Goal: Complete application form: Complete application form

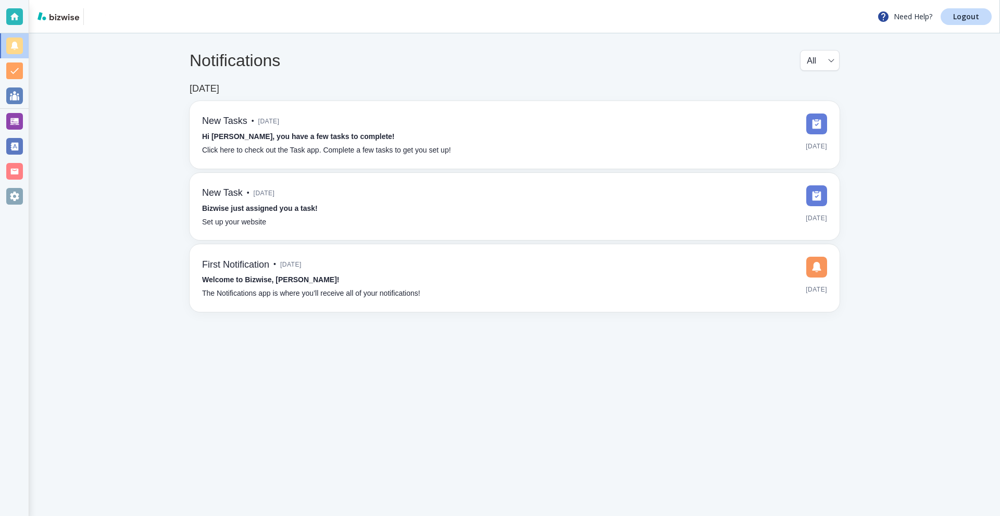
click at [23, 120] on div at bounding box center [14, 121] width 29 height 25
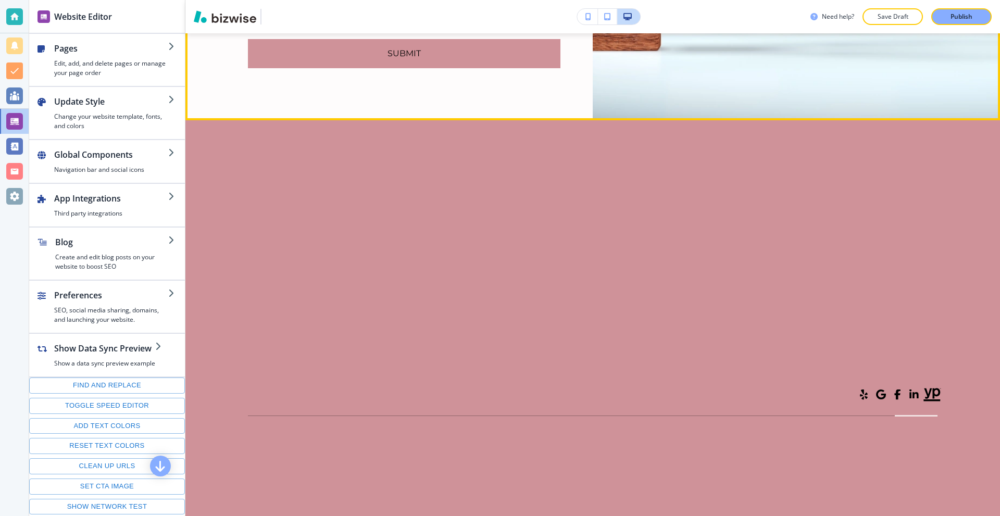
scroll to position [5935, 0]
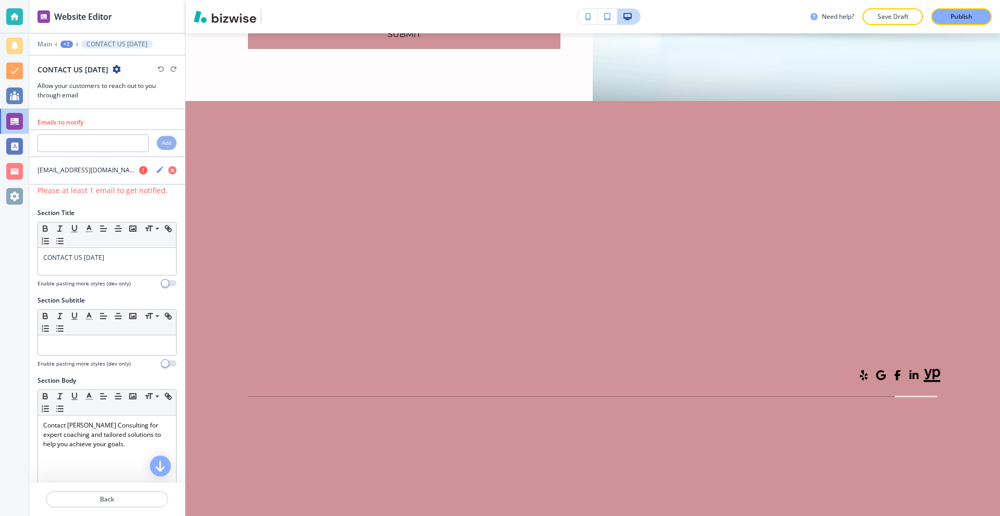
scroll to position [5988, 0]
click at [139, 171] on icon "button" at bounding box center [143, 170] width 8 height 8
click at [139, 170] on icon "button" at bounding box center [143, 170] width 8 height 8
click at [156, 168] on icon "button" at bounding box center [160, 170] width 8 height 8
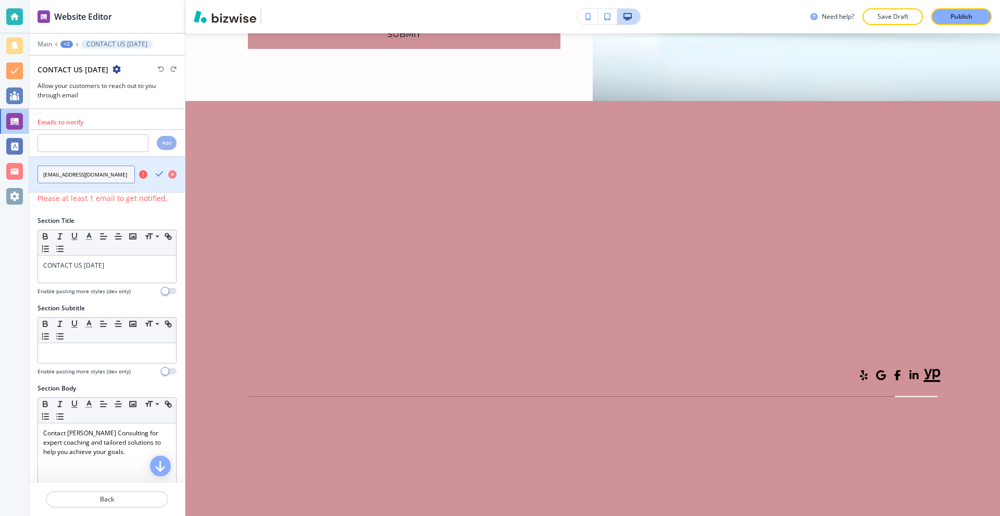
scroll to position [0, 9]
drag, startPoint x: 111, startPoint y: 174, endPoint x: 141, endPoint y: 175, distance: 29.7
click at [141, 175] on div "[EMAIL_ADDRESS][DOMAIN_NAME]" at bounding box center [107, 175] width 156 height 18
click at [114, 175] on input "[EMAIL_ADDRESS][DOMAIN_NAME]" at bounding box center [85, 175] width 97 height 18
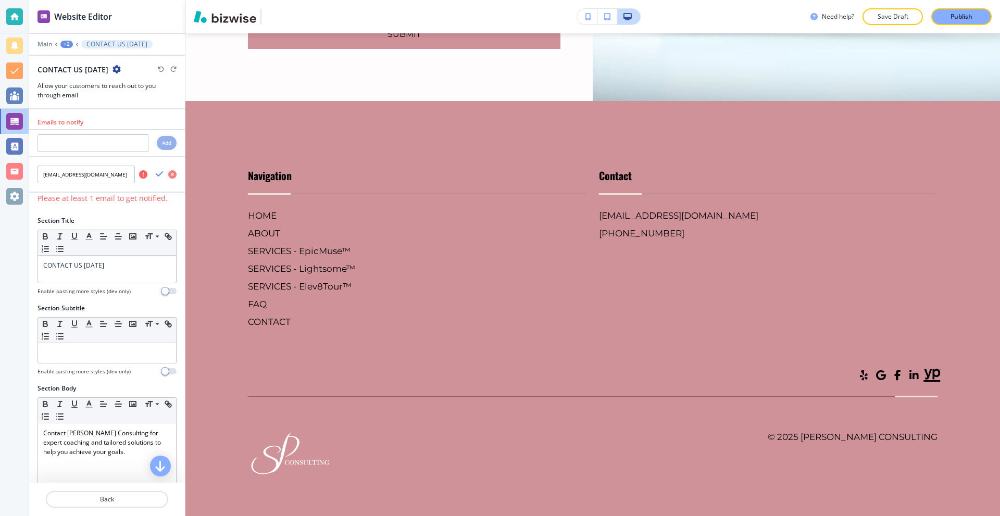
scroll to position [0, 0]
click at [7, 15] on div at bounding box center [14, 16] width 17 height 17
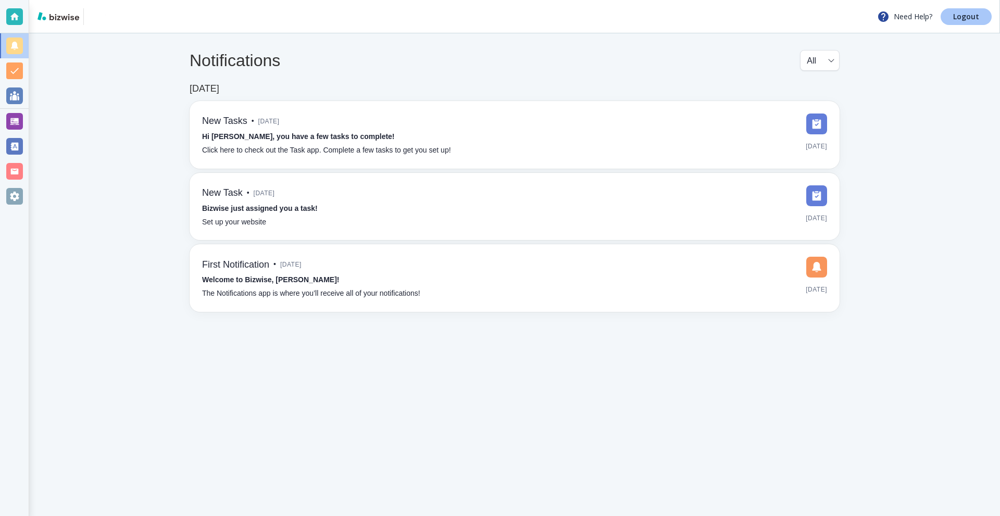
click at [955, 17] on p "Logout" at bounding box center [966, 16] width 26 height 7
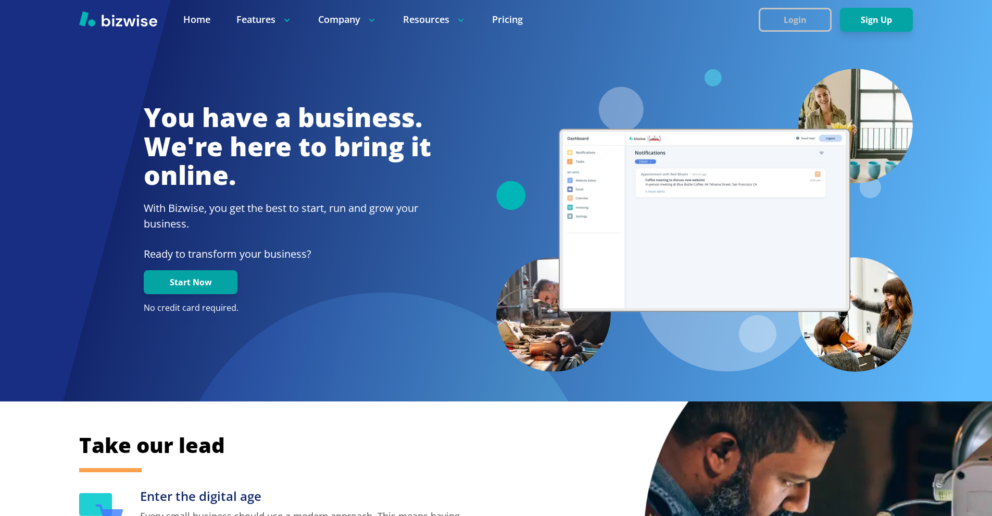
click at [803, 18] on button "Login" at bounding box center [795, 20] width 73 height 24
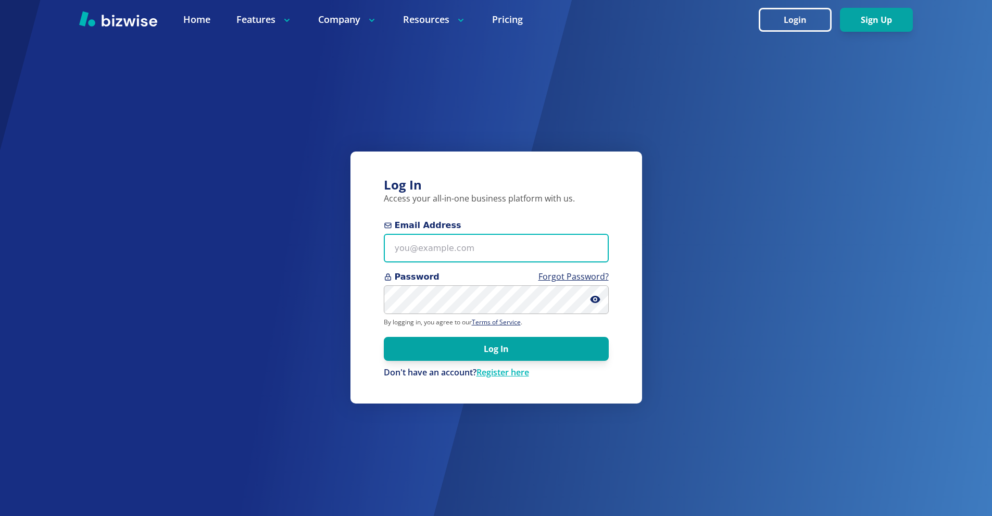
drag, startPoint x: 468, startPoint y: 249, endPoint x: 540, endPoint y: 60, distance: 202.7
click at [469, 248] on input "Email Address" at bounding box center [496, 248] width 225 height 29
paste input "[EMAIL_ADDRESS][DOMAIN_NAME]"
type input "[EMAIL_ADDRESS][DOMAIN_NAME]"
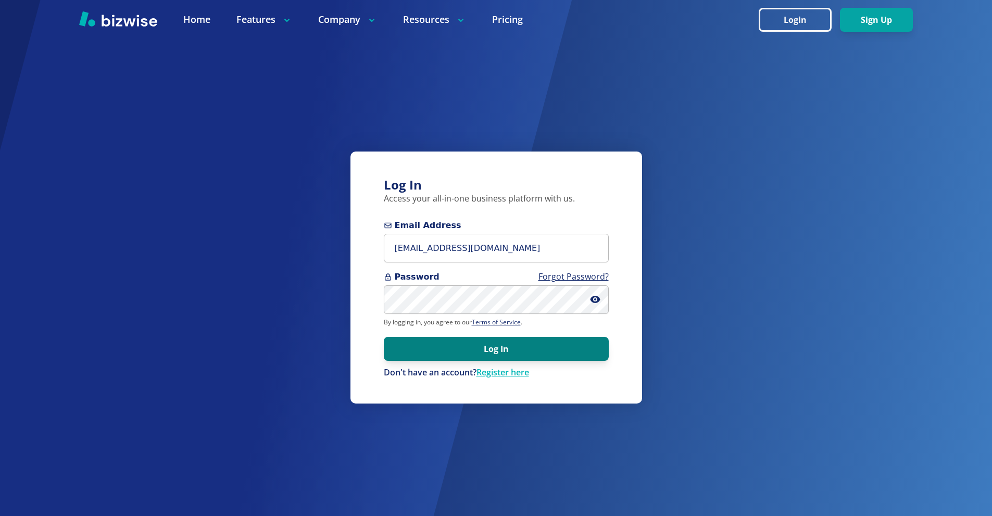
click at [482, 343] on button "Log In" at bounding box center [496, 349] width 225 height 24
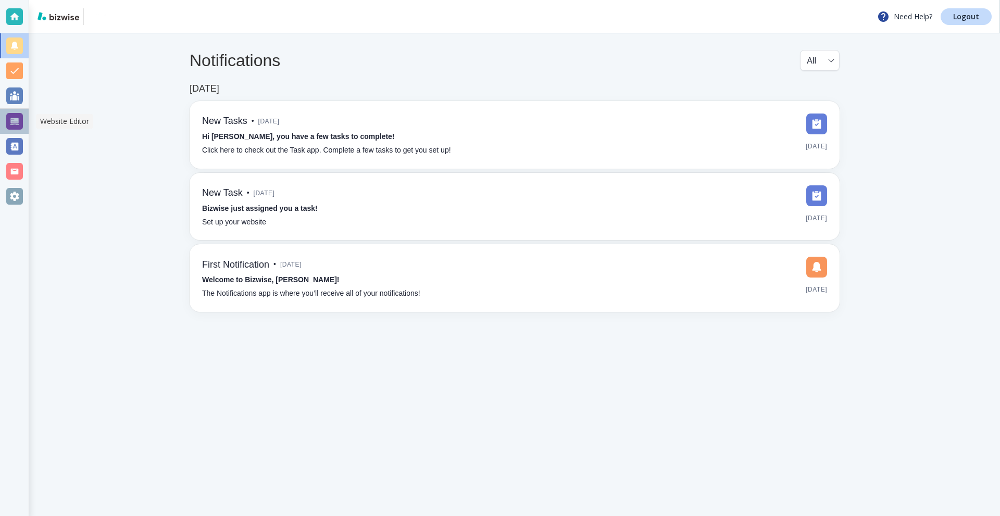
click at [5, 119] on div at bounding box center [14, 121] width 29 height 25
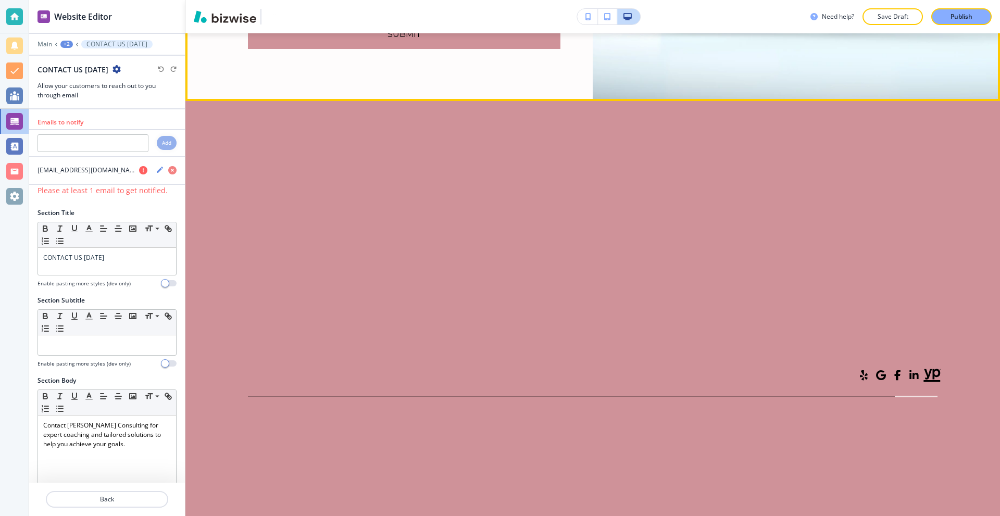
scroll to position [5988, 0]
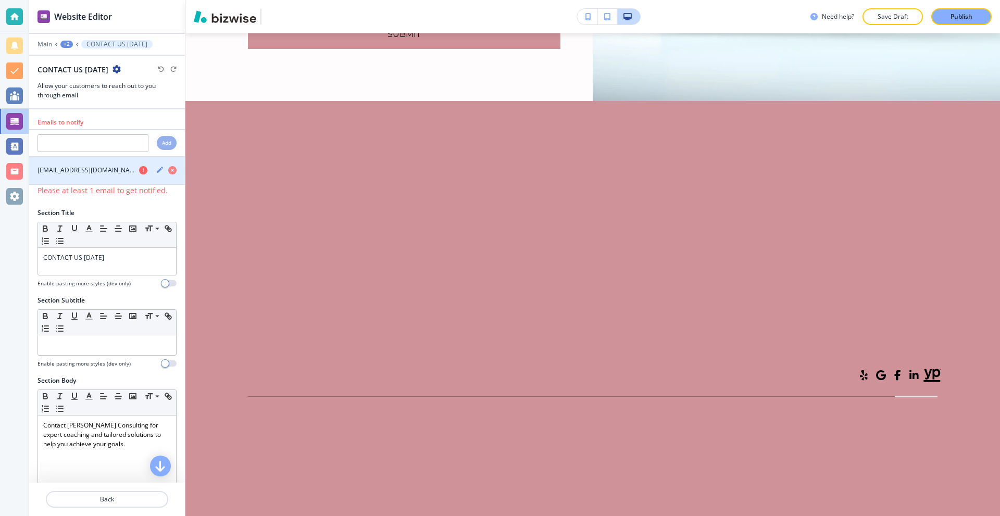
click at [139, 169] on icon "button" at bounding box center [143, 170] width 8 height 8
click at [104, 173] on h4 "[EMAIL_ADDRESS][DOMAIN_NAME]" at bounding box center [85, 170] width 97 height 9
click at [157, 172] on icon "button" at bounding box center [160, 170] width 6 height 6
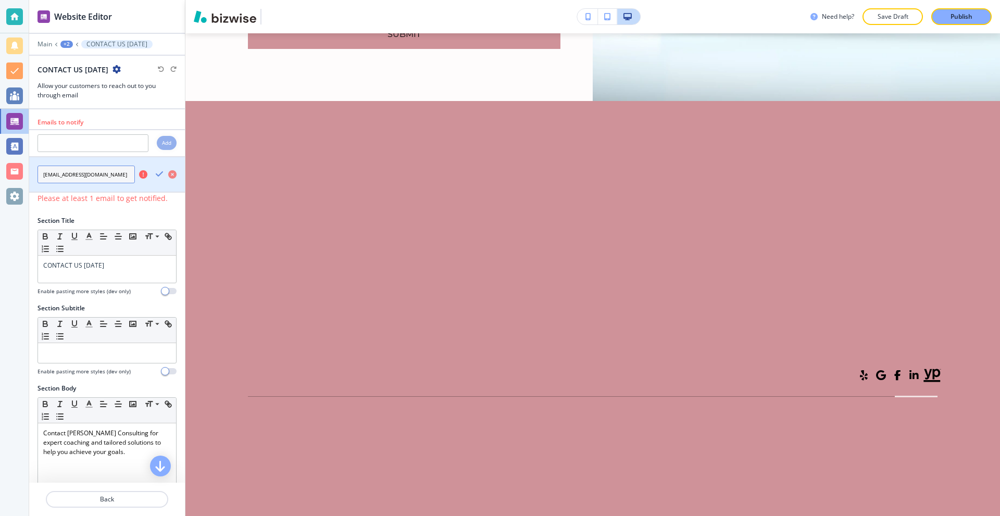
scroll to position [0, 9]
drag, startPoint x: 90, startPoint y: 175, endPoint x: 147, endPoint y: 174, distance: 56.8
click at [147, 174] on div "[EMAIL_ADDRESS][DOMAIN_NAME]" at bounding box center [107, 175] width 156 height 18
click at [119, 174] on input "[EMAIL_ADDRESS][DOMAIN_NAME]" at bounding box center [85, 175] width 97 height 18
drag, startPoint x: 48, startPoint y: 175, endPoint x: 144, endPoint y: 179, distance: 95.3
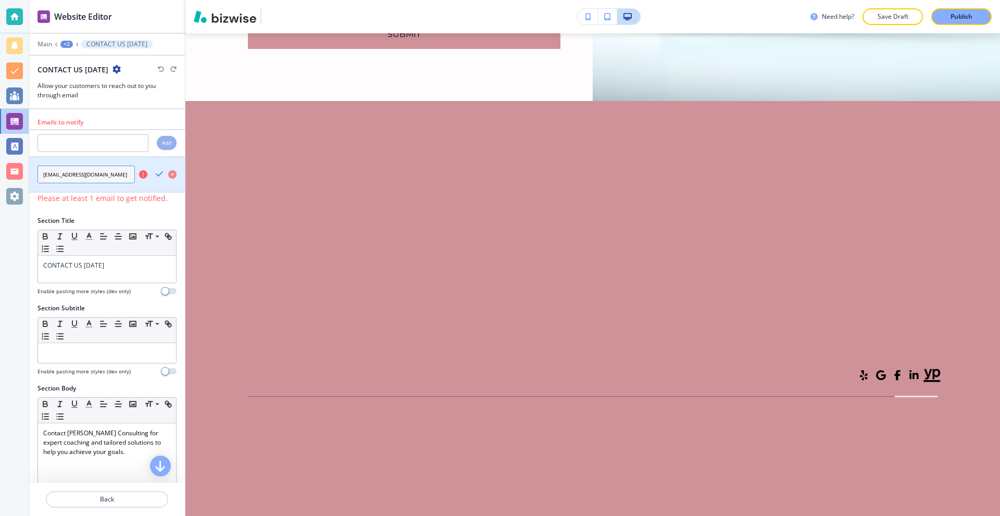
click at [144, 179] on div "[EMAIL_ADDRESS][DOMAIN_NAME]" at bounding box center [107, 175] width 156 height 18
click at [112, 178] on input "[EMAIL_ADDRESS][DOMAIN_NAME]" at bounding box center [85, 175] width 97 height 18
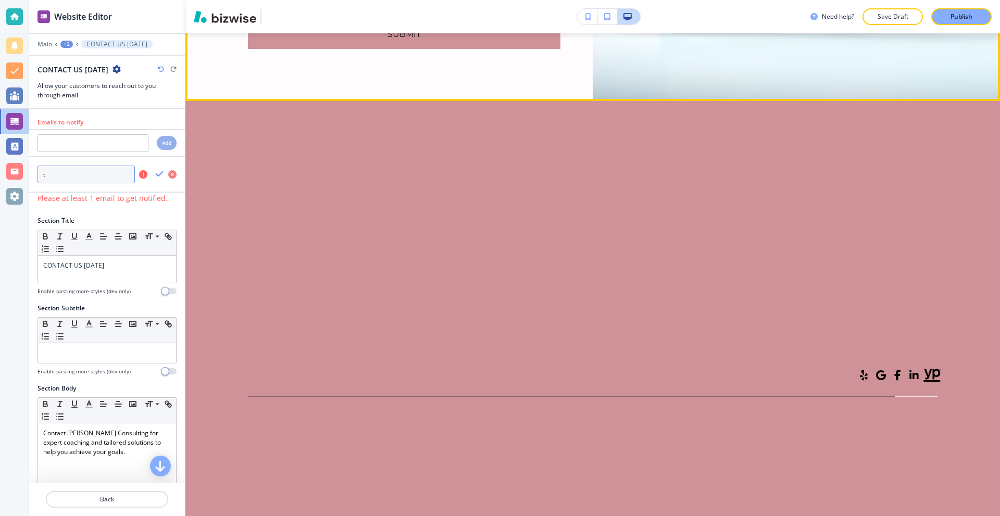
scroll to position [0, 0]
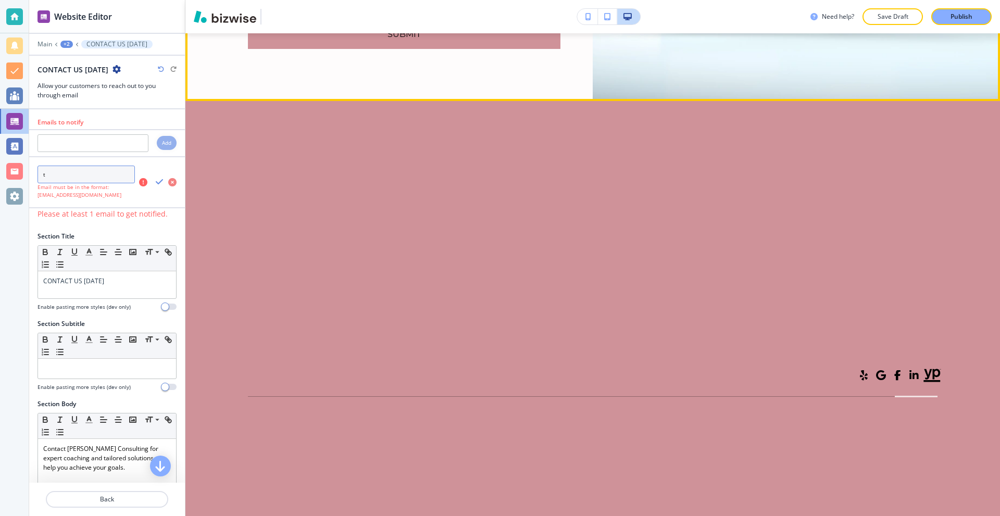
type input "[EMAIL_ADDRESS][DOMAIN_NAME]"
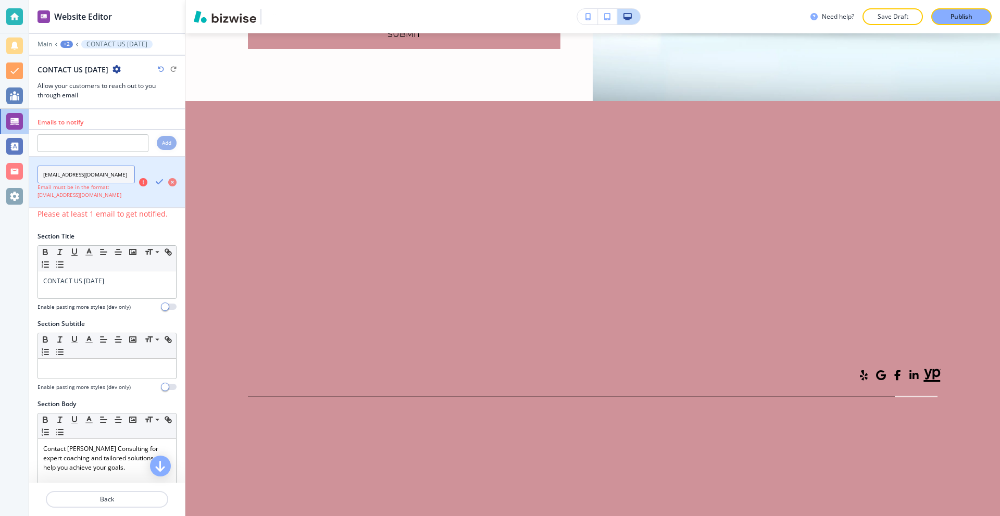
click at [103, 173] on input "[EMAIL_ADDRESS][DOMAIN_NAME]" at bounding box center [85, 175] width 97 height 18
drag, startPoint x: 109, startPoint y: 174, endPoint x: 236, endPoint y: 168, distance: 127.2
click at [236, 168] on div "Website Editor Main +2 CONTACT US [DATE] CONTACT US [DATE] Allow your customers…" at bounding box center [514, 258] width 970 height 516
click at [89, 174] on input "[EMAIL_ADDRESS][DOMAIN_NAME]" at bounding box center [85, 175] width 97 height 18
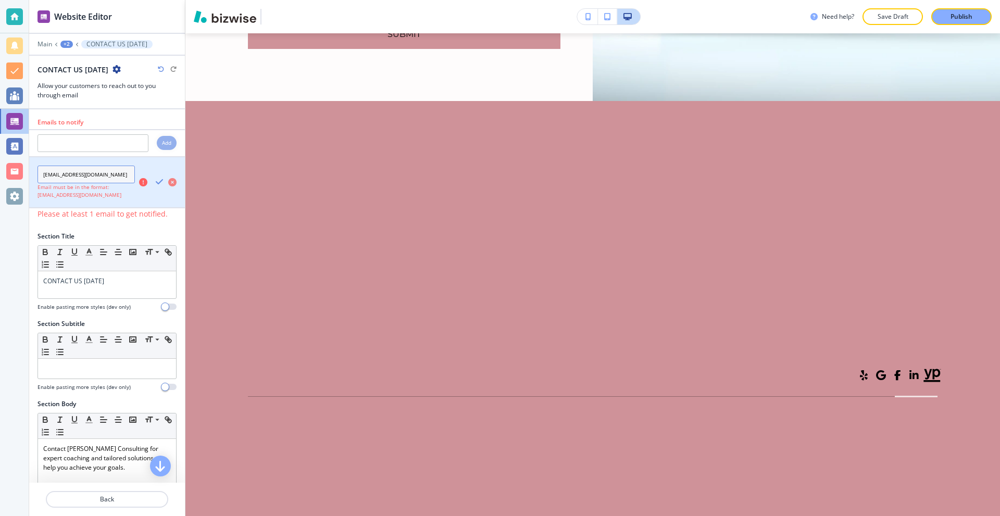
scroll to position [0, 0]
drag, startPoint x: 89, startPoint y: 174, endPoint x: 29, endPoint y: 174, distance: 60.4
click at [29, 174] on div "Website Editor Main +2 CONTACT US [DATE] CONTACT US [DATE] Allow your customers…" at bounding box center [500, 258] width 1000 height 516
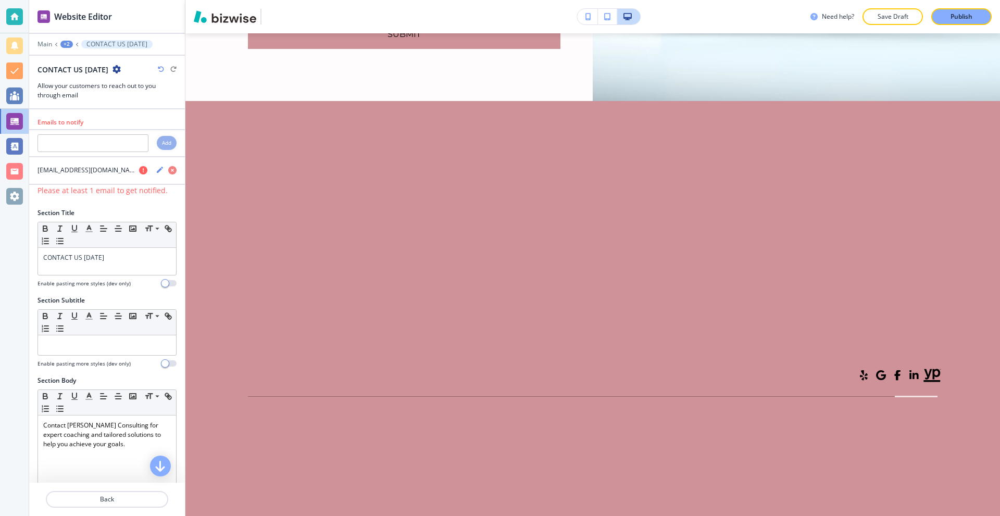
click at [124, 225] on div "Emails to notify Add [EMAIL_ADDRESS][DOMAIN_NAME] Please at least 1 email to ge…" at bounding box center [107, 295] width 156 height 373
click at [113, 202] on div at bounding box center [107, 202] width 156 height 12
click at [105, 174] on h4 "[EMAIL_ADDRESS][DOMAIN_NAME]" at bounding box center [85, 170] width 97 height 9
click at [146, 168] on div "[EMAIL_ADDRESS][DOMAIN_NAME]" at bounding box center [107, 171] width 156 height 10
click at [157, 171] on icon "button" at bounding box center [160, 170] width 6 height 6
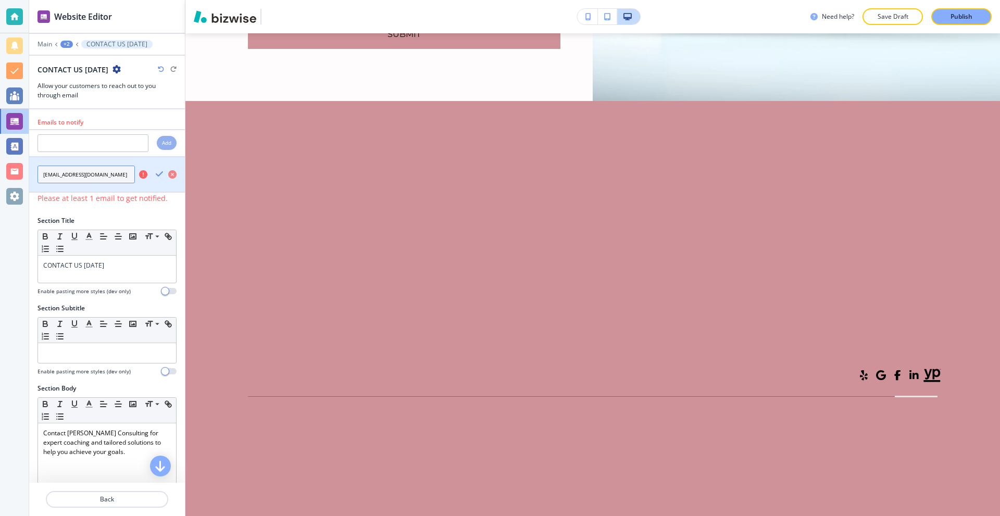
scroll to position [0, 9]
drag, startPoint x: 106, startPoint y: 176, endPoint x: 163, endPoint y: 174, distance: 57.8
click at [163, 174] on div "[EMAIL_ADDRESS][DOMAIN_NAME]" at bounding box center [107, 175] width 156 height 18
click at [54, 177] on input "[EMAIL_ADDRESS][DOMAIN_NAME]" at bounding box center [85, 175] width 97 height 18
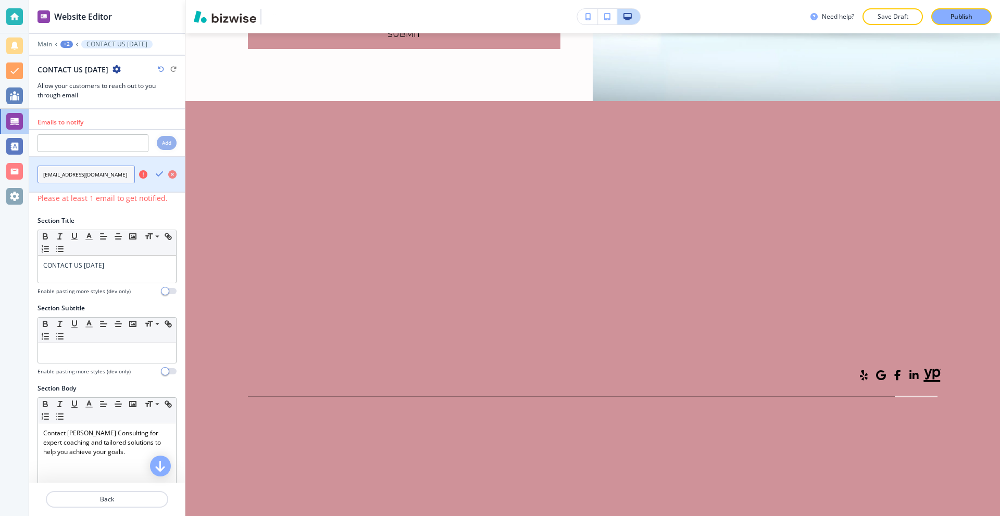
drag, startPoint x: 50, startPoint y: 177, endPoint x: 36, endPoint y: 177, distance: 14.1
click at [32, 177] on div "[EMAIL_ADDRESS][DOMAIN_NAME]" at bounding box center [88, 175] width 118 height 18
click at [68, 177] on input "[EMAIL_ADDRESS][DOMAIN_NAME]" at bounding box center [85, 175] width 97 height 18
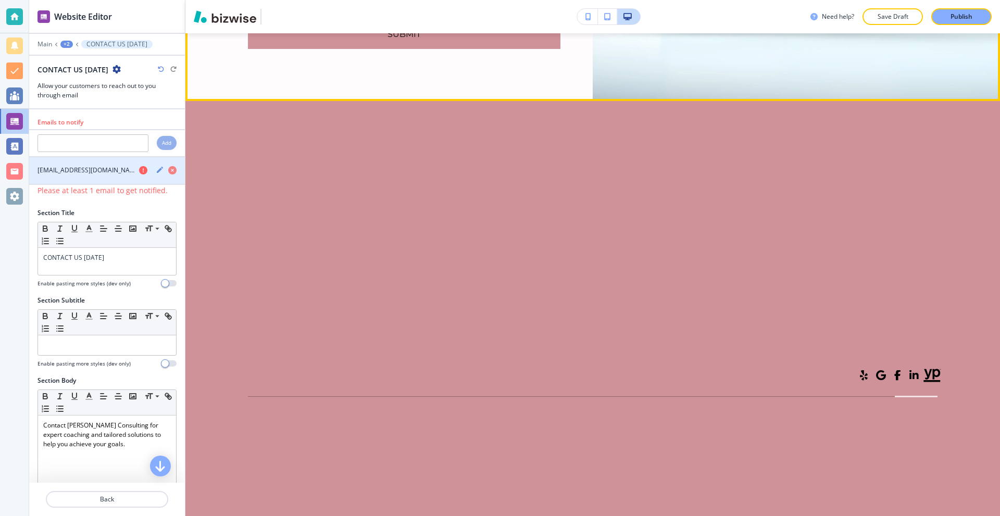
type input "Test"
type input "T"
type input "[EMAIL_ADDRESS][DOMAIN_NAME]"
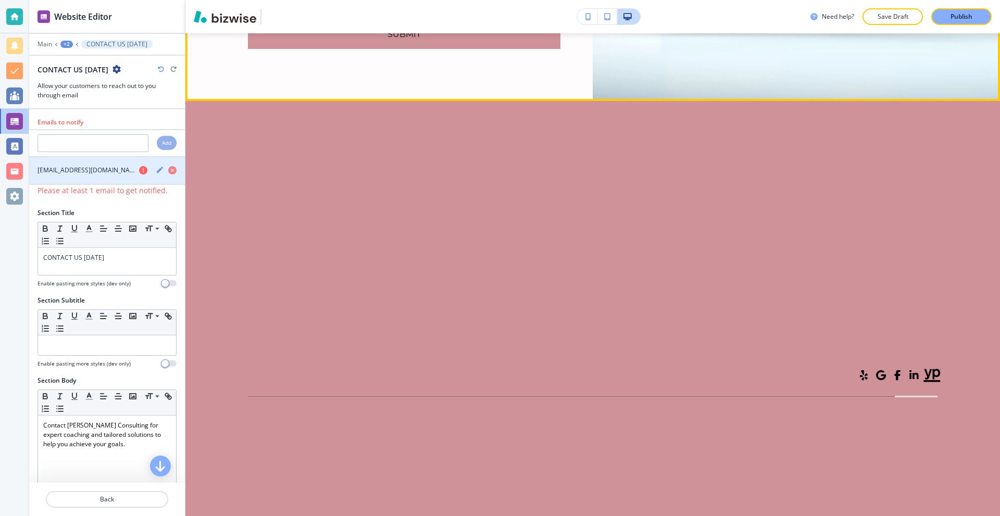
type input "1234567890"
type textarea "T"
type textarea "x"
type textarea "Te"
type textarea "x"
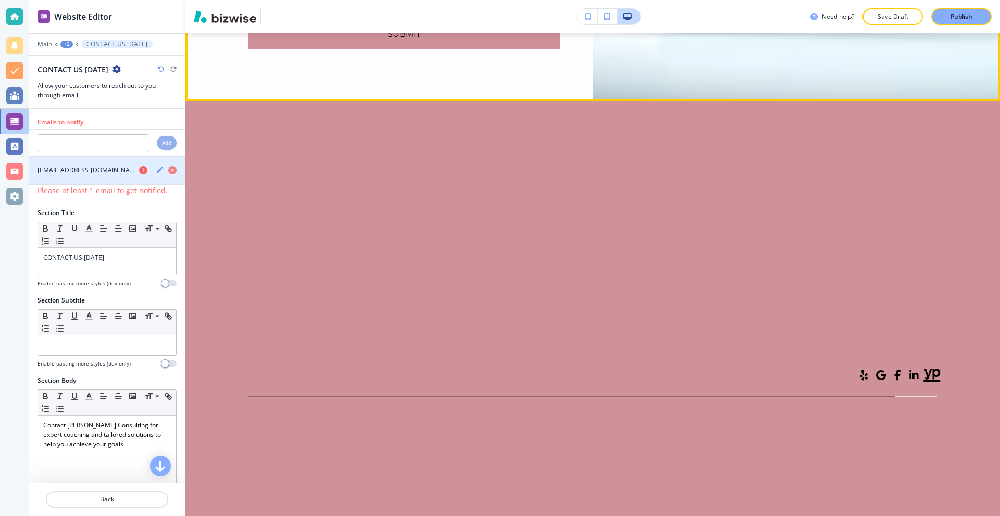
type textarea "Tes"
type textarea "x"
type textarea "Test"
type textarea "x"
type textarea "Test"
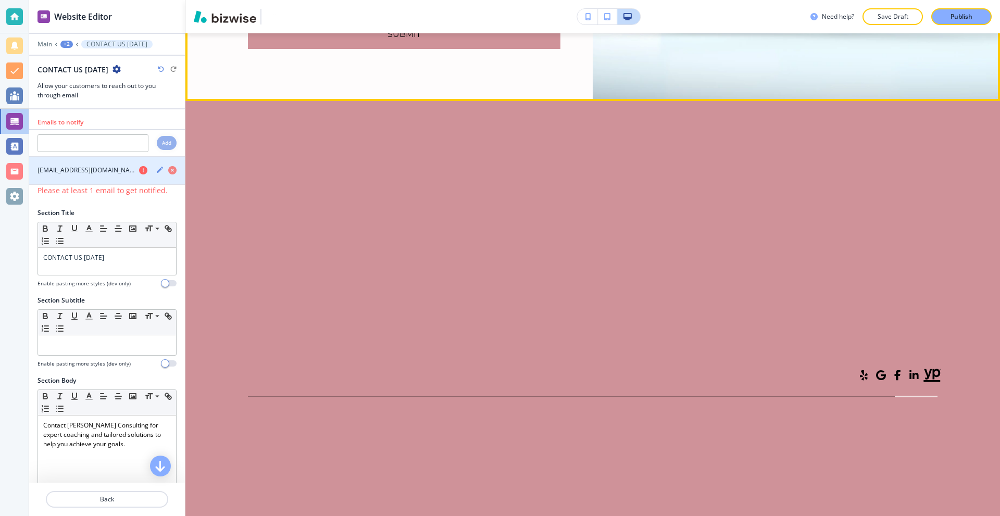
type textarea "x"
type textarea "Test m"
type textarea "x"
type textarea "Test me"
type textarea "x"
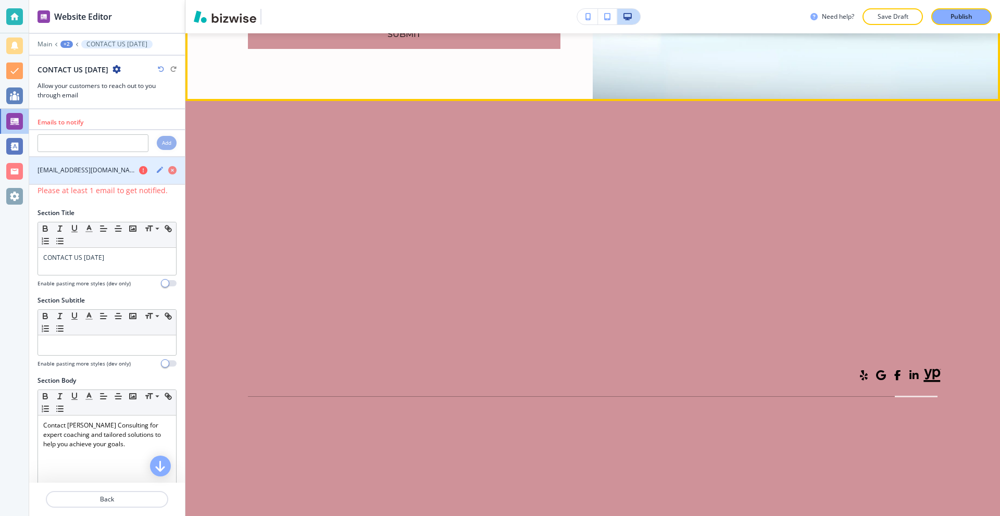
type textarea "Test mes"
type textarea "x"
type textarea "Test mess"
type textarea "x"
type textarea "Test messa"
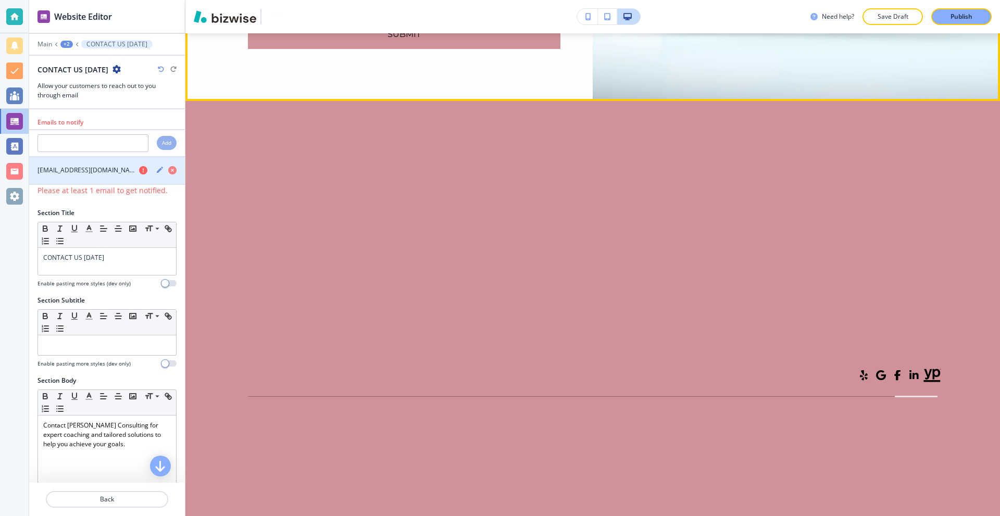
type textarea "x"
type textarea "Test messag"
type textarea "x"
type textarea "Test message"
type textarea "x"
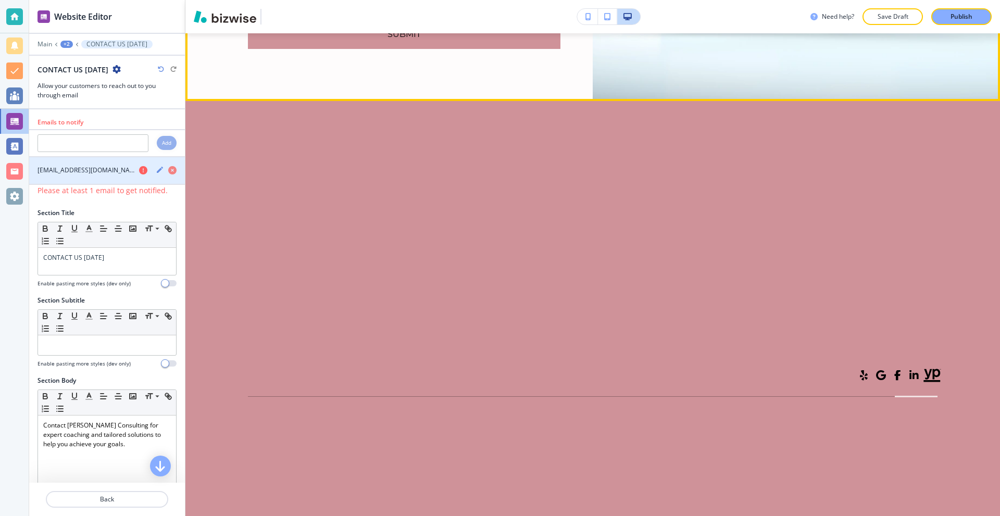
type textarea "Test messagef"
type textarea "x"
type textarea "Test messagefr"
type textarea "x"
type textarea "Test messagefro"
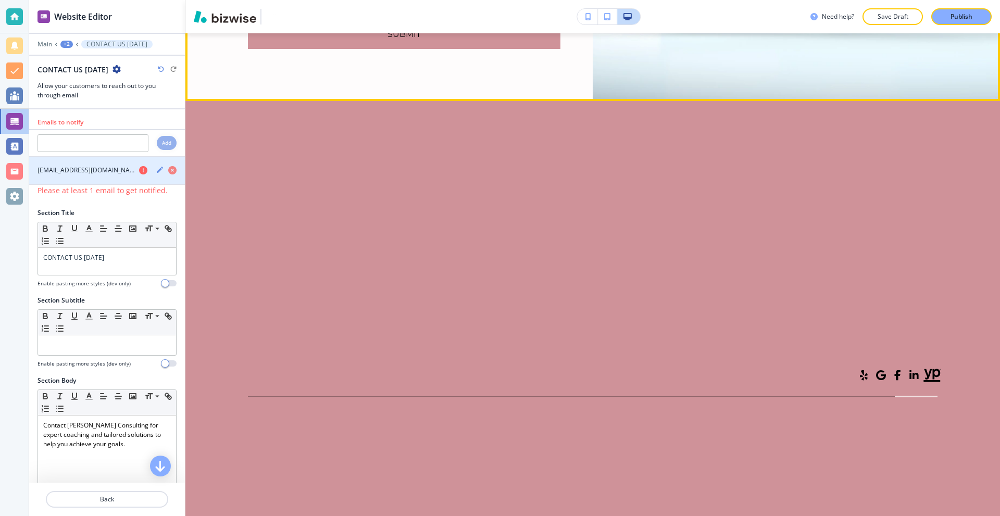
type textarea "x"
type textarea "Test messagefr"
type textarea "x"
type textarea "Test messagef"
type textarea "x"
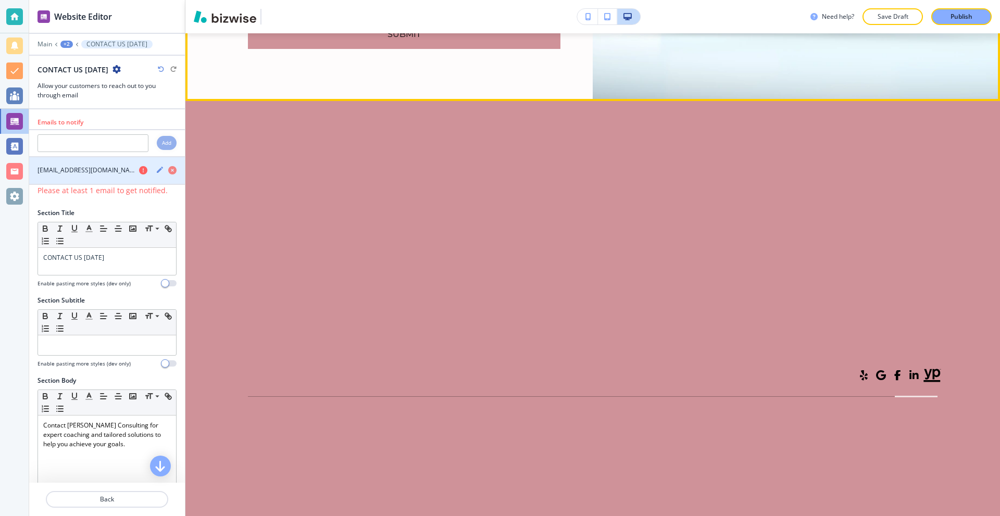
type textarea "Test message"
type textarea "x"
type textarea "Test messagef"
type textarea "x"
type textarea "Test message"
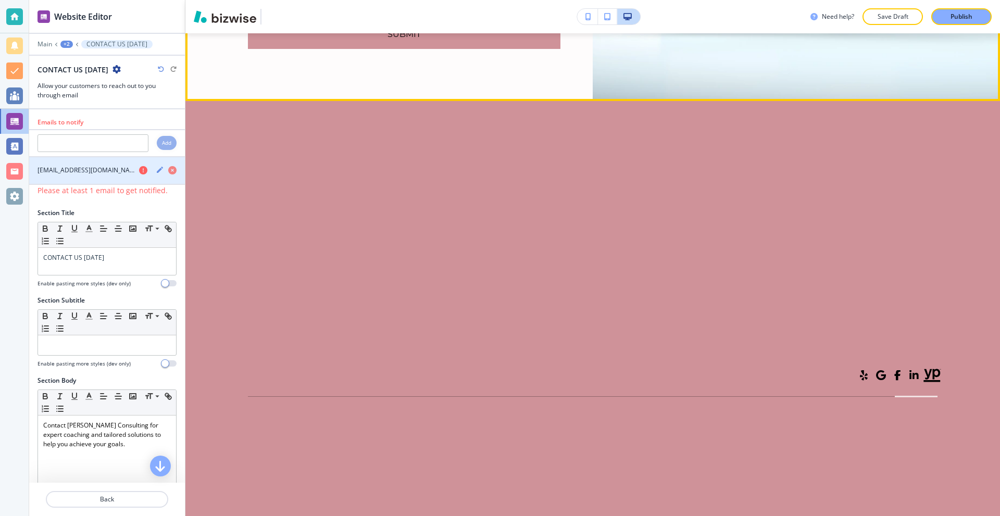
type textarea "x"
type textarea "Test messagef"
type textarea "x"
type textarea "Test message"
type textarea "x"
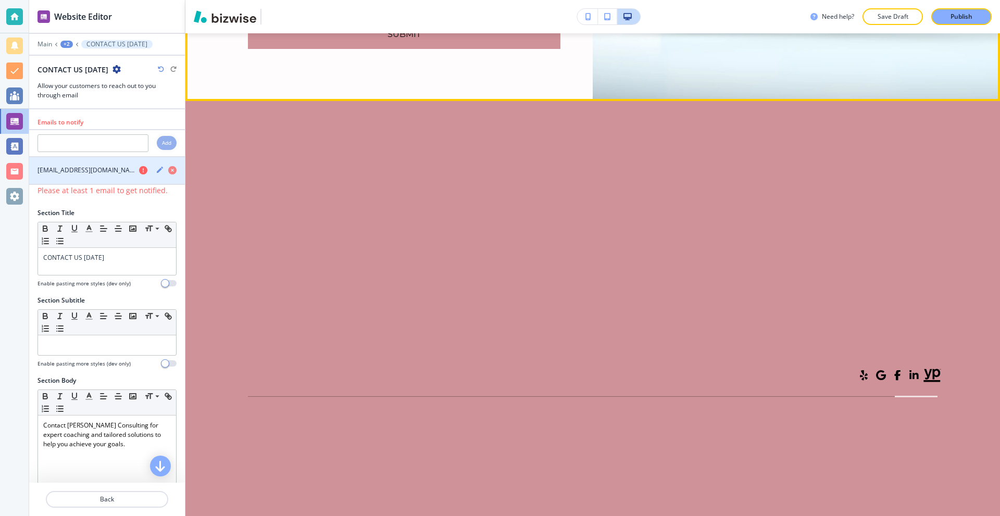
type textarea "Test message"
type textarea "x"
type textarea "Test message f"
type textarea "x"
type textarea "Test message fr"
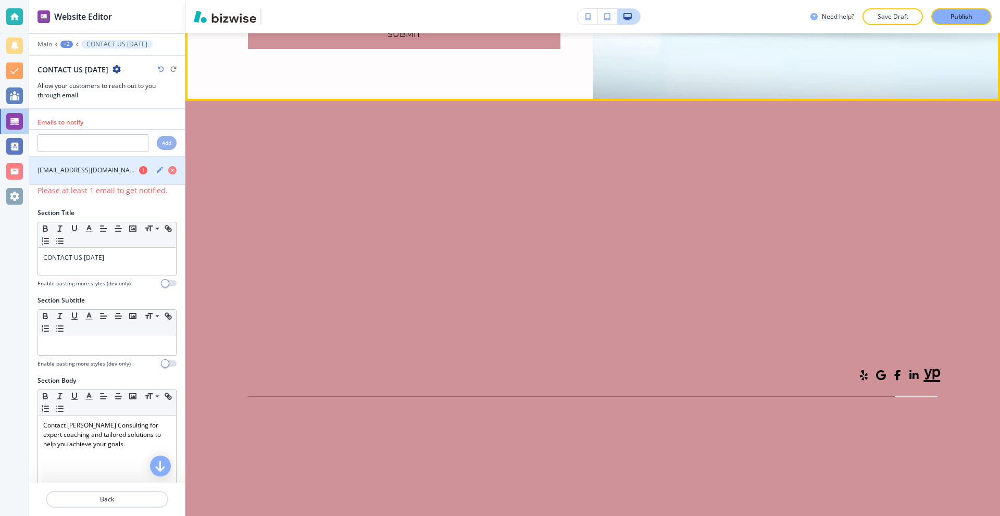
type textarea "x"
type textarea "Test message fro"
type textarea "x"
type textarea "Test message from"
type textarea "x"
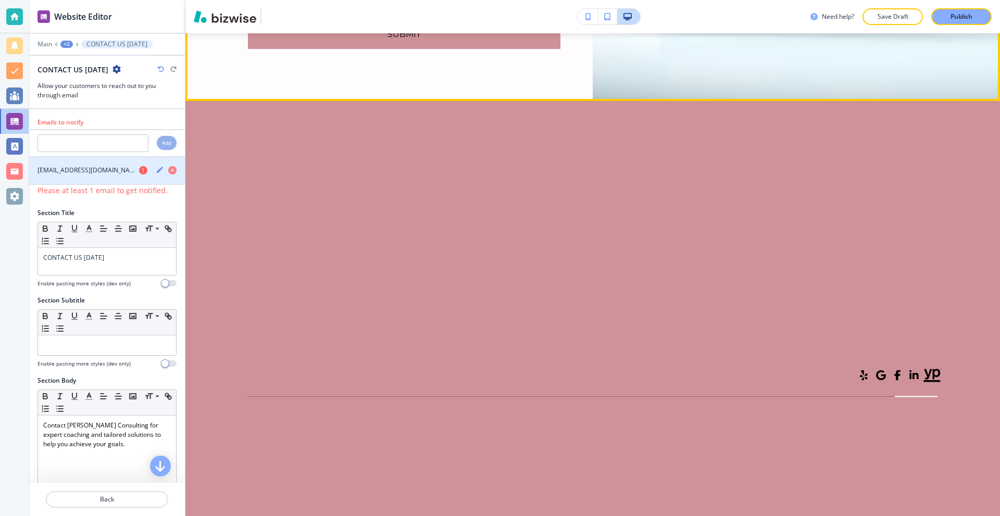
type textarea "Test message from"
type textarea "x"
type textarea "Test message from B"
type textarea "x"
type textarea "Test message from Bi"
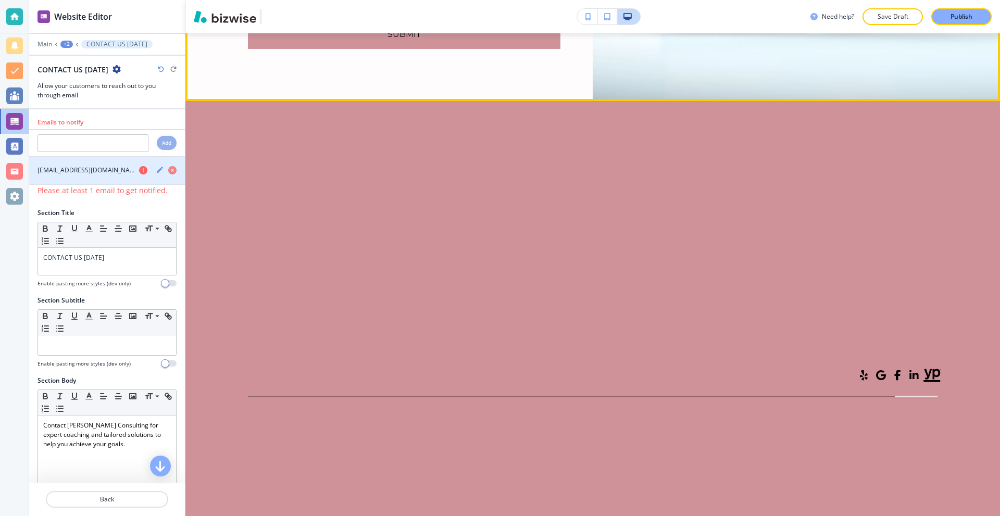
type textarea "x"
type textarea "Test message from Biz"
type textarea "x"
type textarea "Test message from Bizp"
type textarea "x"
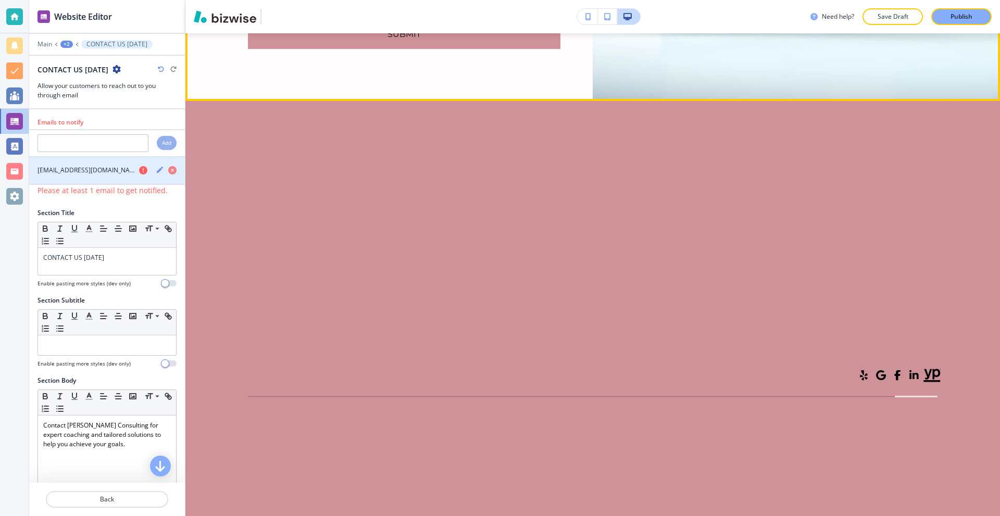
type textarea "Test message from Bizpr"
type textarea "x"
type textarea "Test message from Bizpro"
type textarea "x"
type textarea "Test message from [GEOGRAPHIC_DATA]"
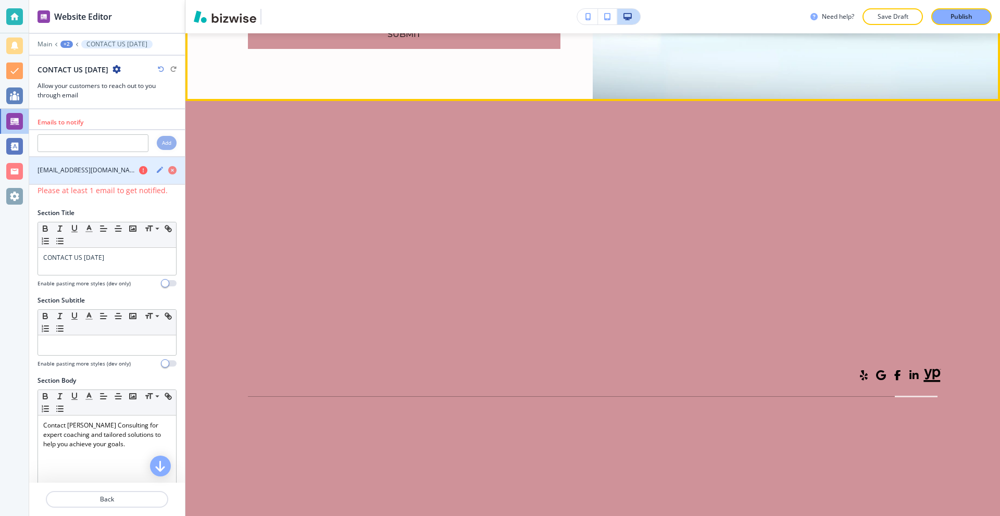
type textarea "x"
type textarea "Test message from [GEOGRAPHIC_DATA]"
type textarea "x"
type textarea "Test message from Bizpros t"
type textarea "x"
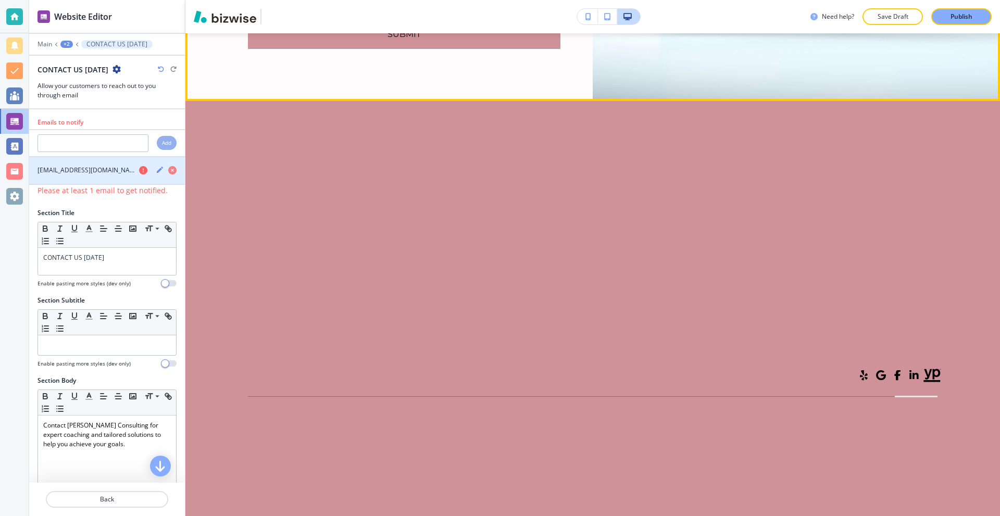
type textarea "Test message from [GEOGRAPHIC_DATA] te"
type textarea "x"
type textarea "Test message from Bizpros tea"
type textarea "x"
type textarea "Test message from Bizpros team"
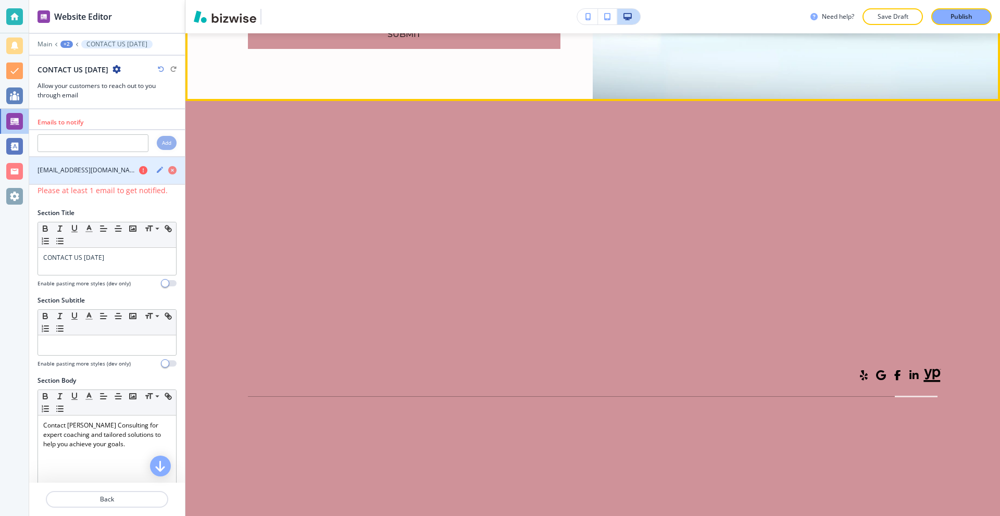
type textarea "x"
type textarea "Test message from Bizpros team"
click at [462, 49] on button "Submit" at bounding box center [404, 34] width 312 height 29
type textarea "x"
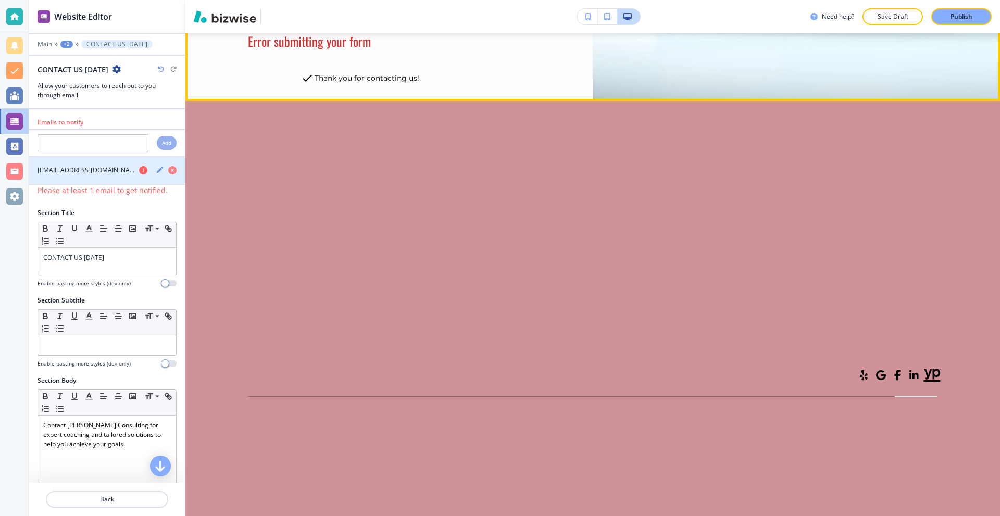
scroll to position [6040, 0]
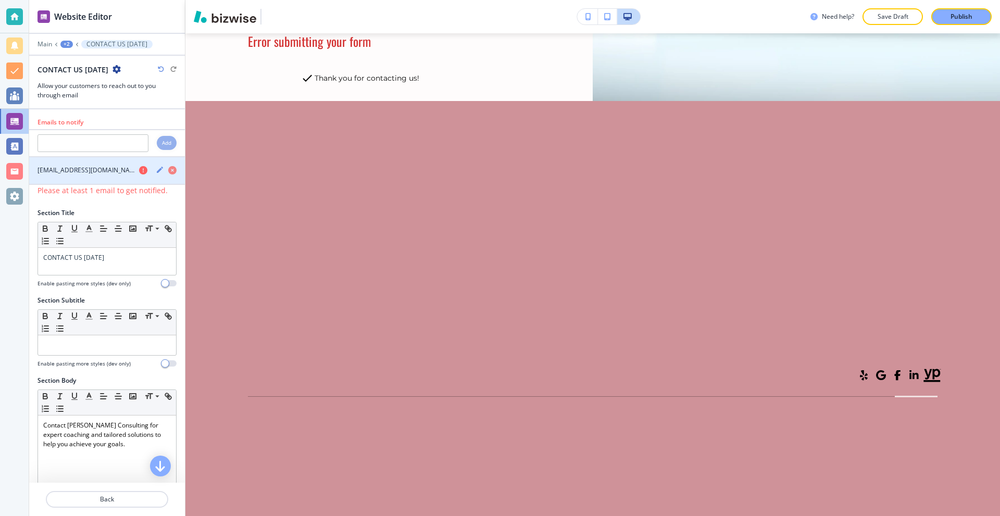
click at [96, 171] on h4 "[EMAIL_ADDRESS][DOMAIN_NAME]" at bounding box center [85, 170] width 97 height 9
click at [156, 170] on icon "button" at bounding box center [160, 170] width 8 height 8
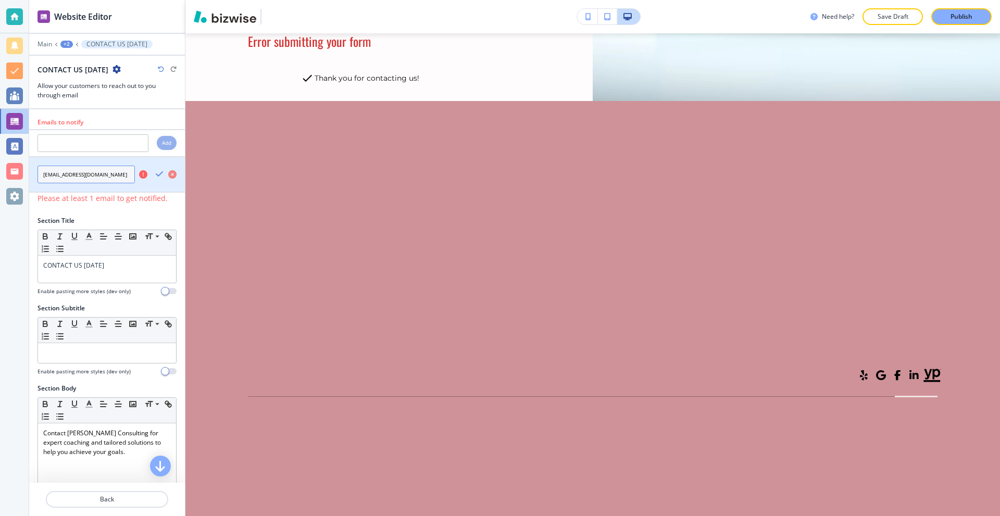
click at [109, 177] on input "[EMAIL_ADDRESS][DOMAIN_NAME]" at bounding box center [85, 175] width 97 height 18
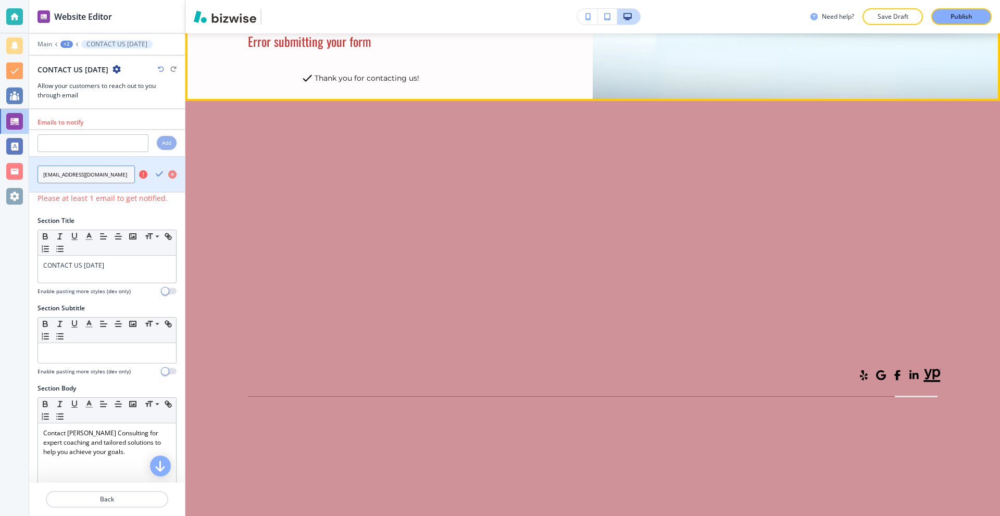
scroll to position [5988, 0]
